Goal: Task Accomplishment & Management: Use online tool/utility

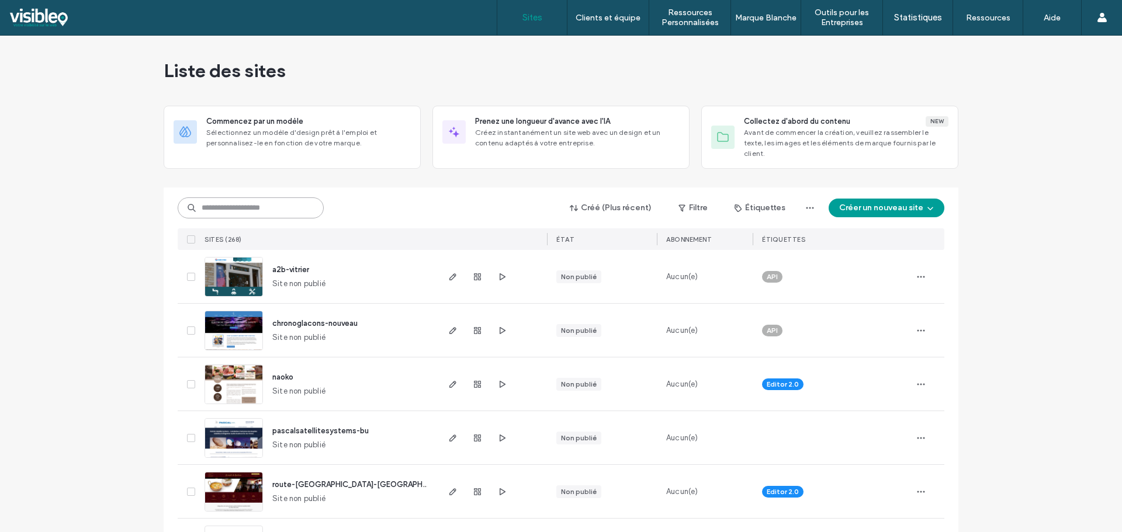
click at [262, 197] on input at bounding box center [251, 207] width 146 height 21
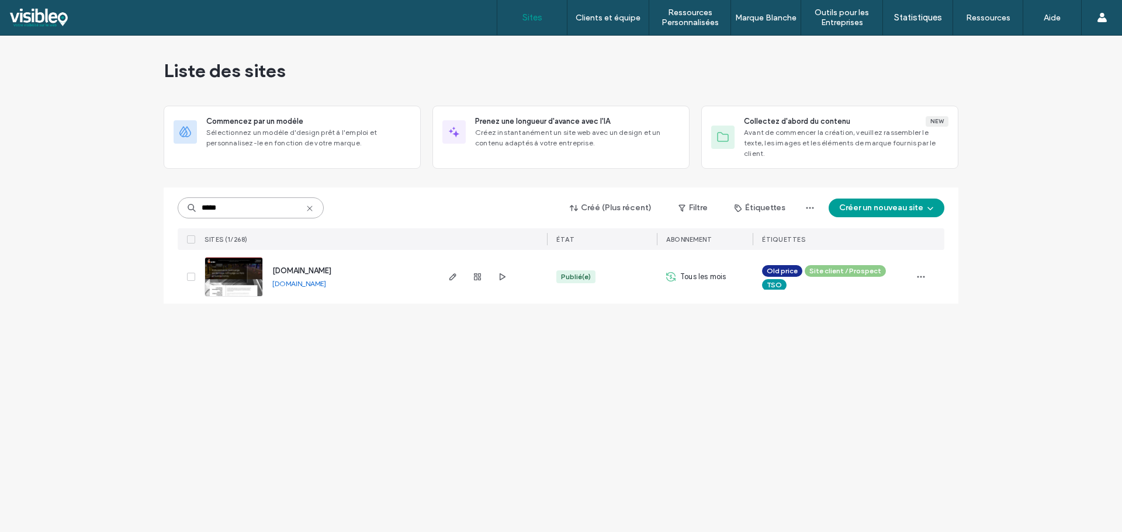
type input "*****"
click at [231, 266] on img at bounding box center [233, 297] width 57 height 79
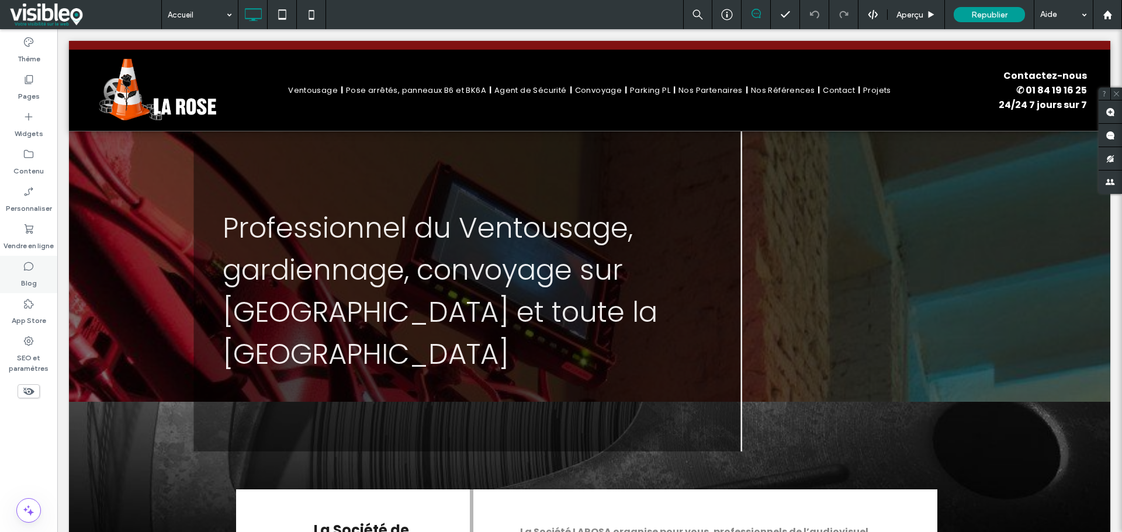
click at [25, 276] on label "Blog" at bounding box center [29, 280] width 16 height 16
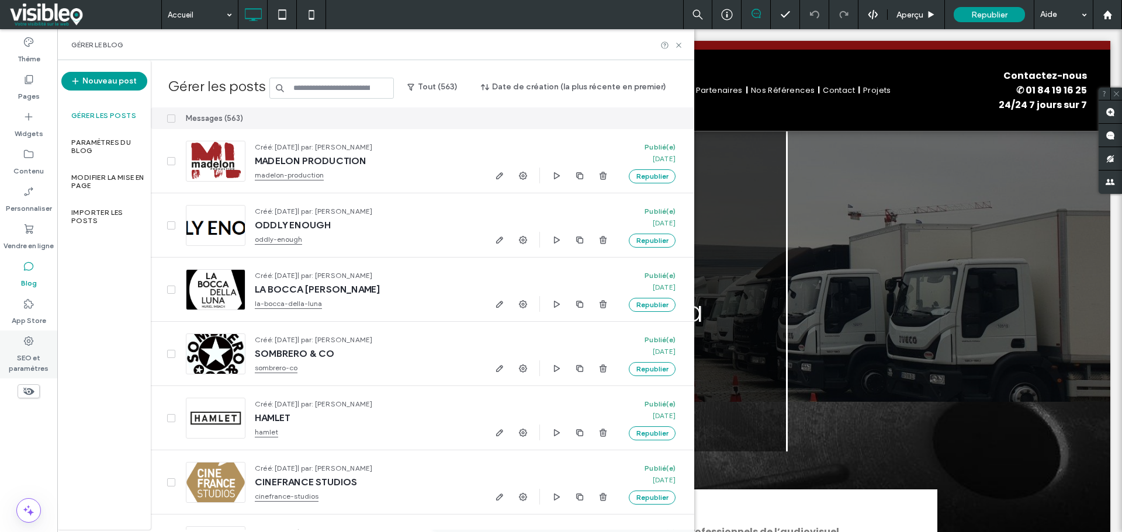
click at [26, 349] on label "SEO et paramètres" at bounding box center [28, 360] width 57 height 27
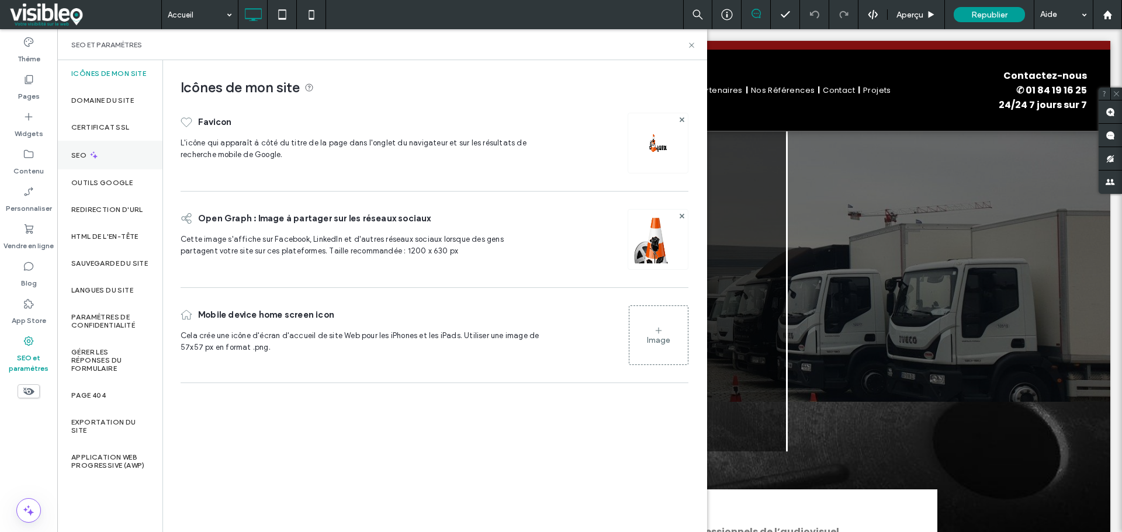
click at [96, 151] on icon at bounding box center [94, 155] width 10 height 10
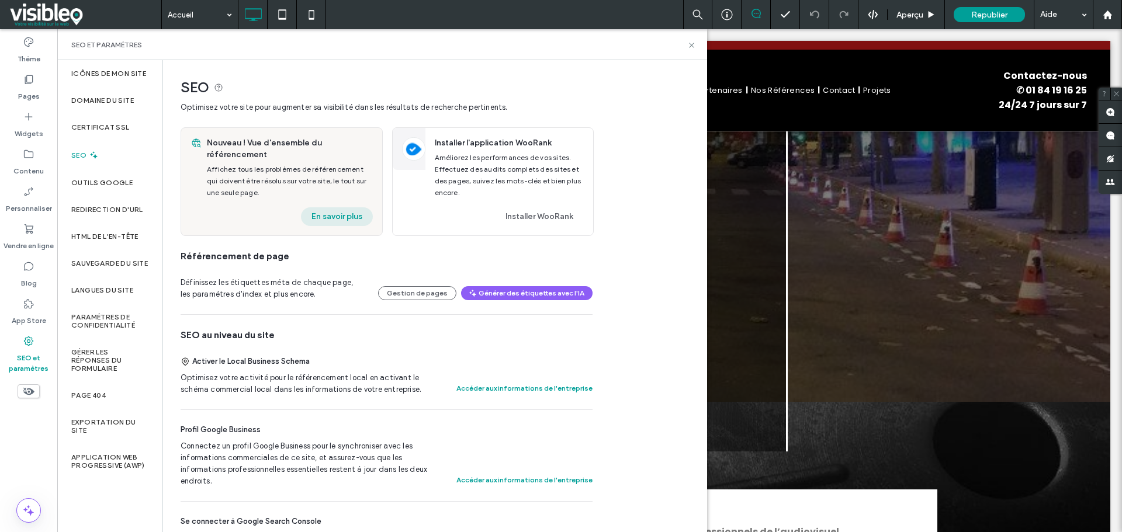
click at [357, 210] on button "En savoir plus" at bounding box center [337, 216] width 72 height 19
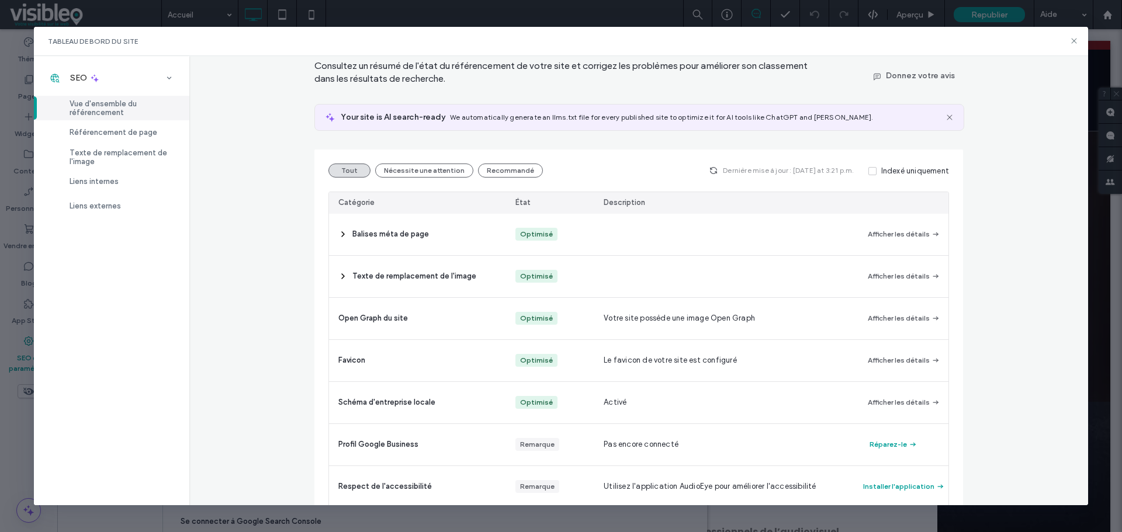
scroll to position [105, 0]
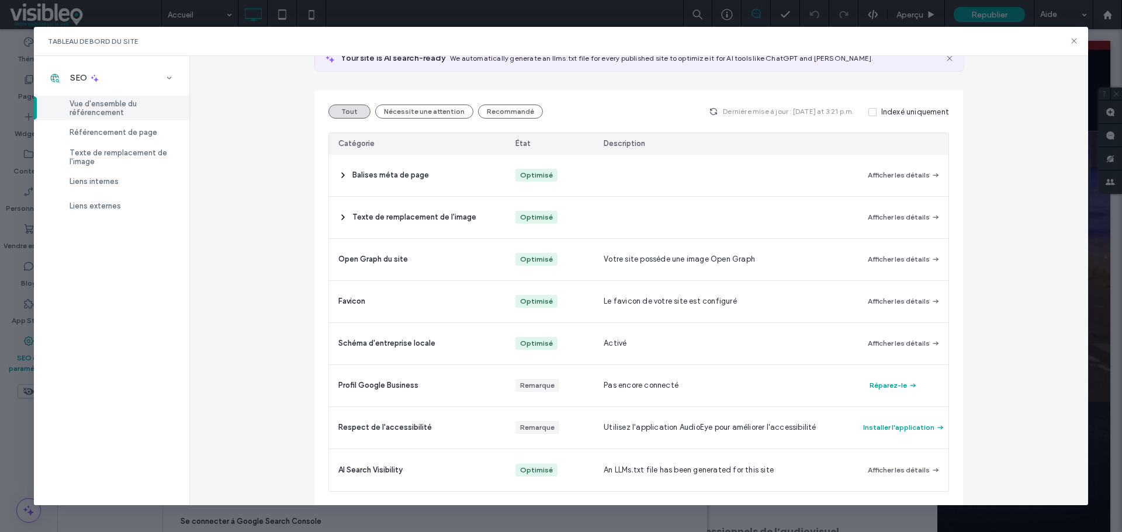
click at [232, 297] on div "Vue d'ensemble du référencement Consultez un résumé de l'état du référencement …" at bounding box center [638, 281] width 899 height 450
click at [1075, 43] on icon at bounding box center [1073, 40] width 9 height 9
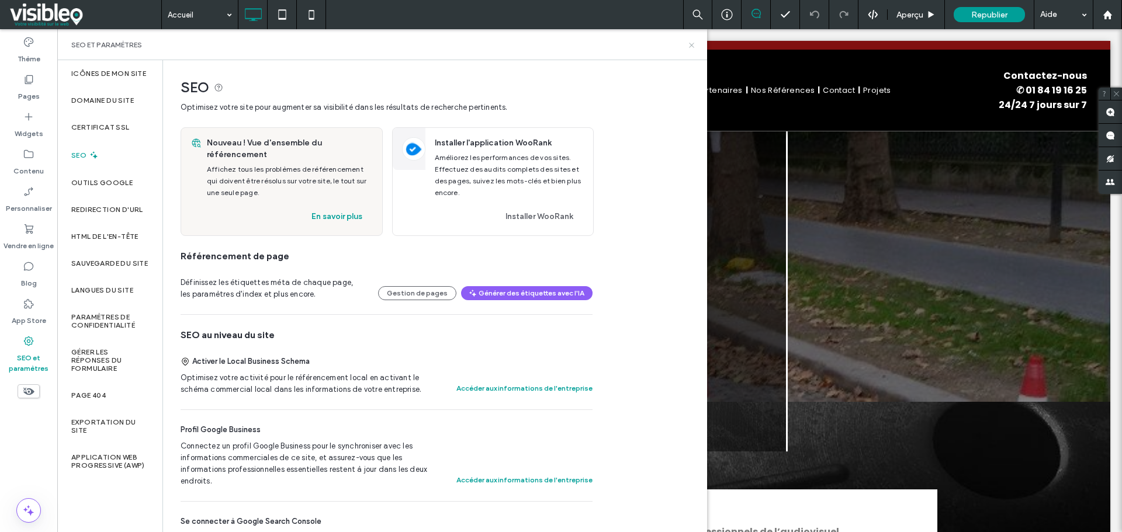
click at [692, 46] on use at bounding box center [691, 45] width 5 height 5
